Goal: Task Accomplishment & Management: Manage account settings

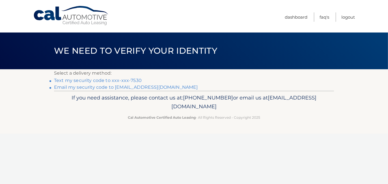
click at [90, 81] on link "Text my security code to xxx-xxx-7530" at bounding box center [98, 80] width 88 height 5
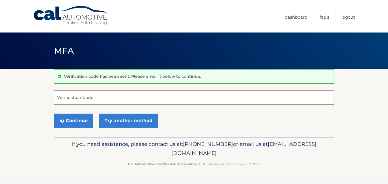
click at [86, 97] on input "Verification Code" at bounding box center [194, 97] width 280 height 14
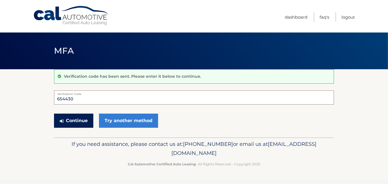
type input "654430"
click at [70, 118] on button "Continue" at bounding box center [73, 121] width 39 height 14
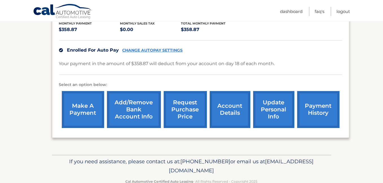
scroll to position [137, 0]
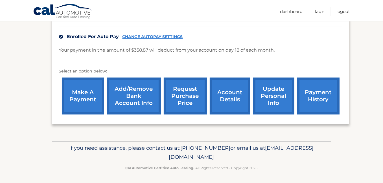
click at [321, 94] on link "payment history" at bounding box center [318, 96] width 42 height 37
click at [146, 37] on link "CHANGE AUTOPAY SETTINGS" at bounding box center [153, 36] width 60 height 5
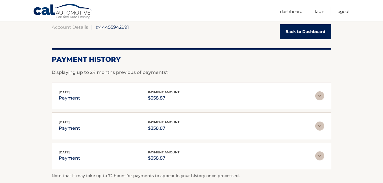
scroll to position [85, 0]
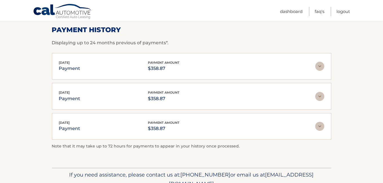
click at [321, 67] on img at bounding box center [320, 66] width 9 height 9
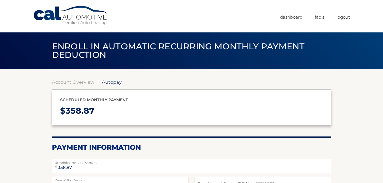
select select "ZjU3Y2YzYjgtNjNhOC00M2JmLTlkM2YtZjQ2MTJlMzFmMDAz"
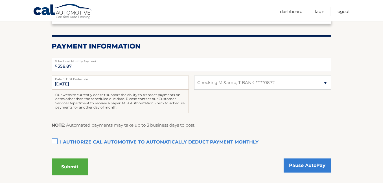
scroll to position [141, 0]
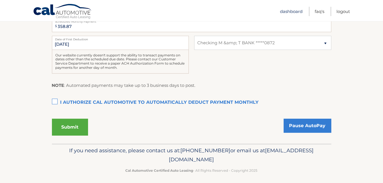
click at [293, 10] on link "Dashboard" at bounding box center [291, 11] width 23 height 9
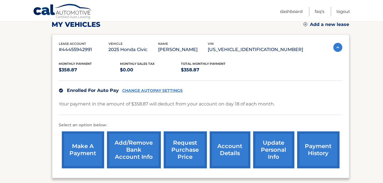
scroll to position [85, 0]
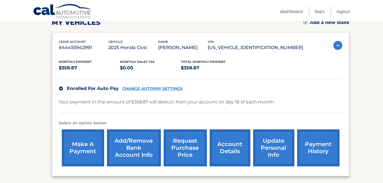
click at [312, 142] on link "payment history" at bounding box center [318, 148] width 42 height 37
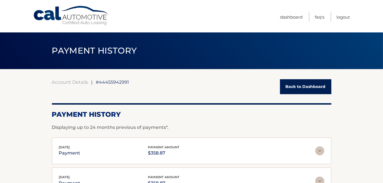
click at [318, 88] on link "Back to Dashboard" at bounding box center [305, 86] width 51 height 15
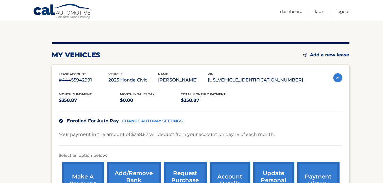
scroll to position [56, 0]
